Goal: Find specific page/section: Find specific page/section

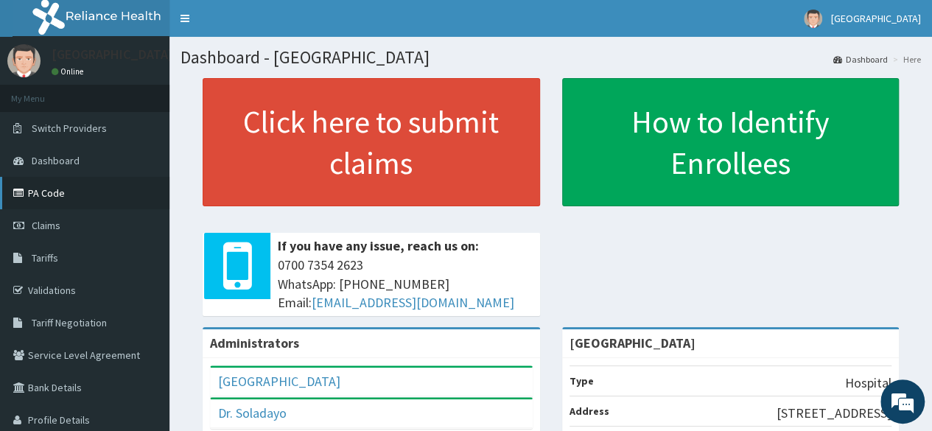
click at [35, 186] on link "PA Code" at bounding box center [84, 193] width 169 height 32
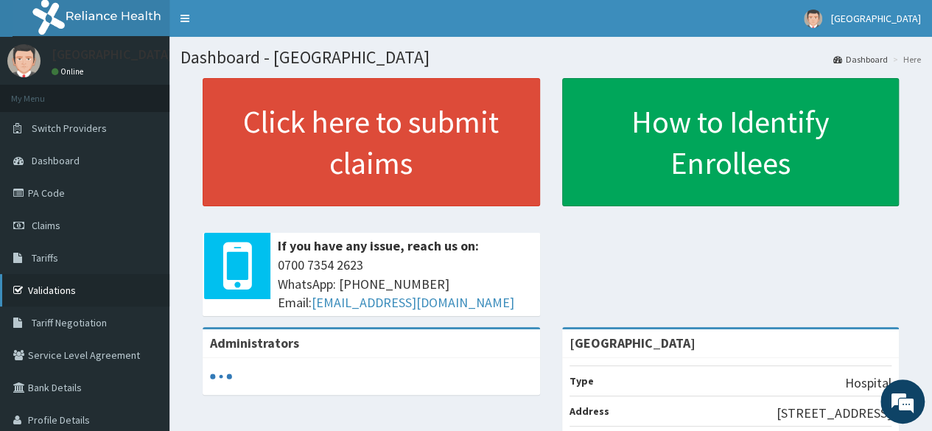
click at [53, 297] on link "Validations" at bounding box center [84, 290] width 169 height 32
click at [49, 289] on link "Validations" at bounding box center [84, 290] width 169 height 32
